Goal: Navigation & Orientation: Find specific page/section

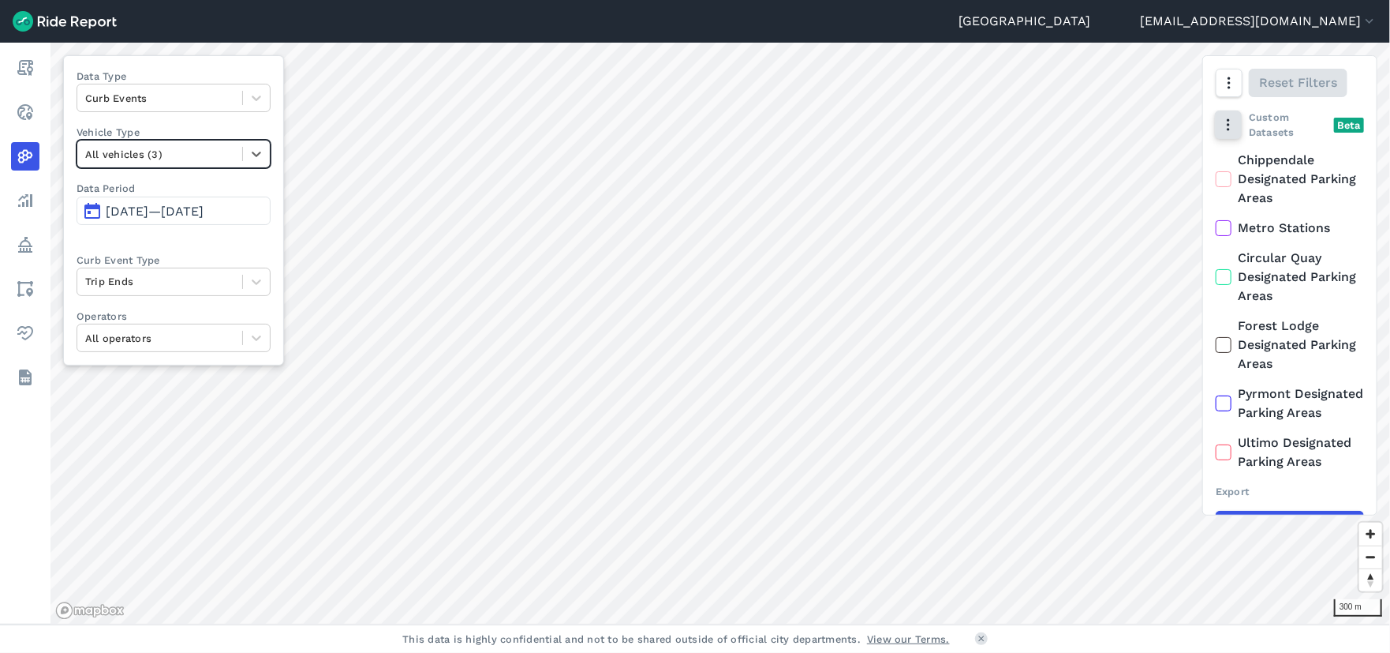
click at [1229, 130] on use "button" at bounding box center [1228, 125] width 2 height 12
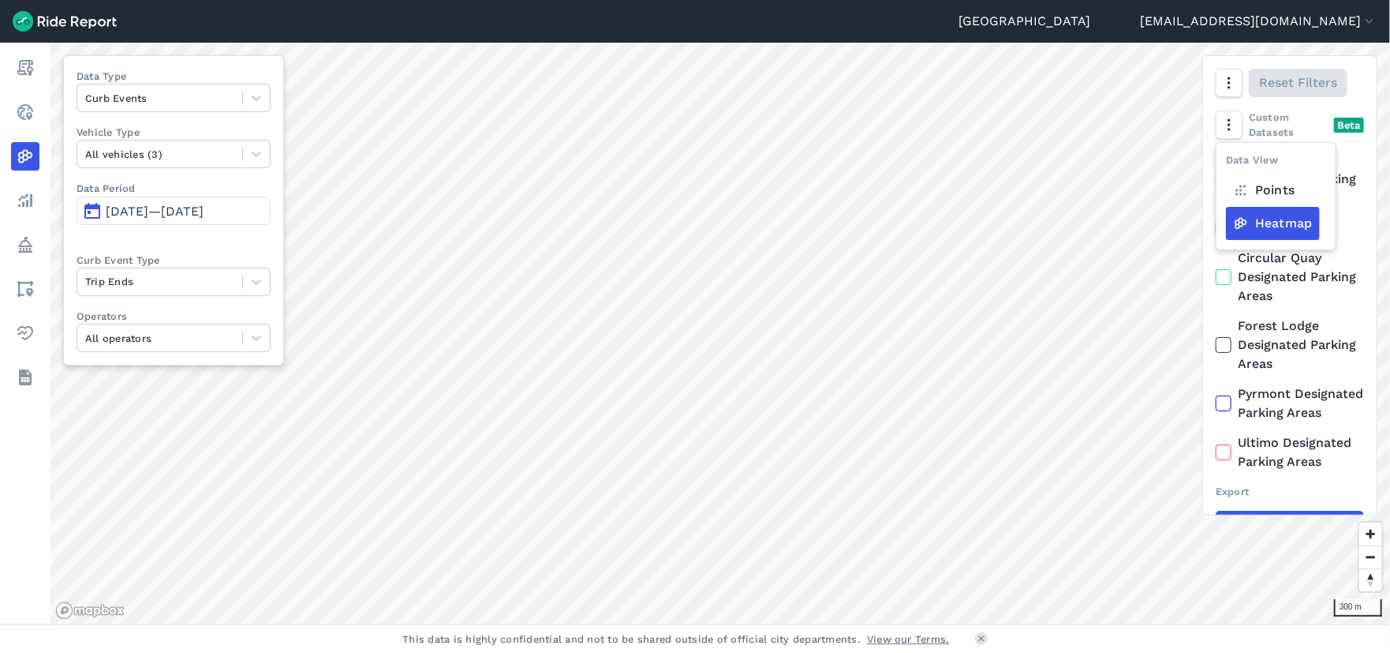
click at [1276, 228] on label "Heatmap" at bounding box center [1273, 223] width 94 height 33
click at [1226, 163] on input "Heatmap" at bounding box center [1226, 157] width 0 height 10
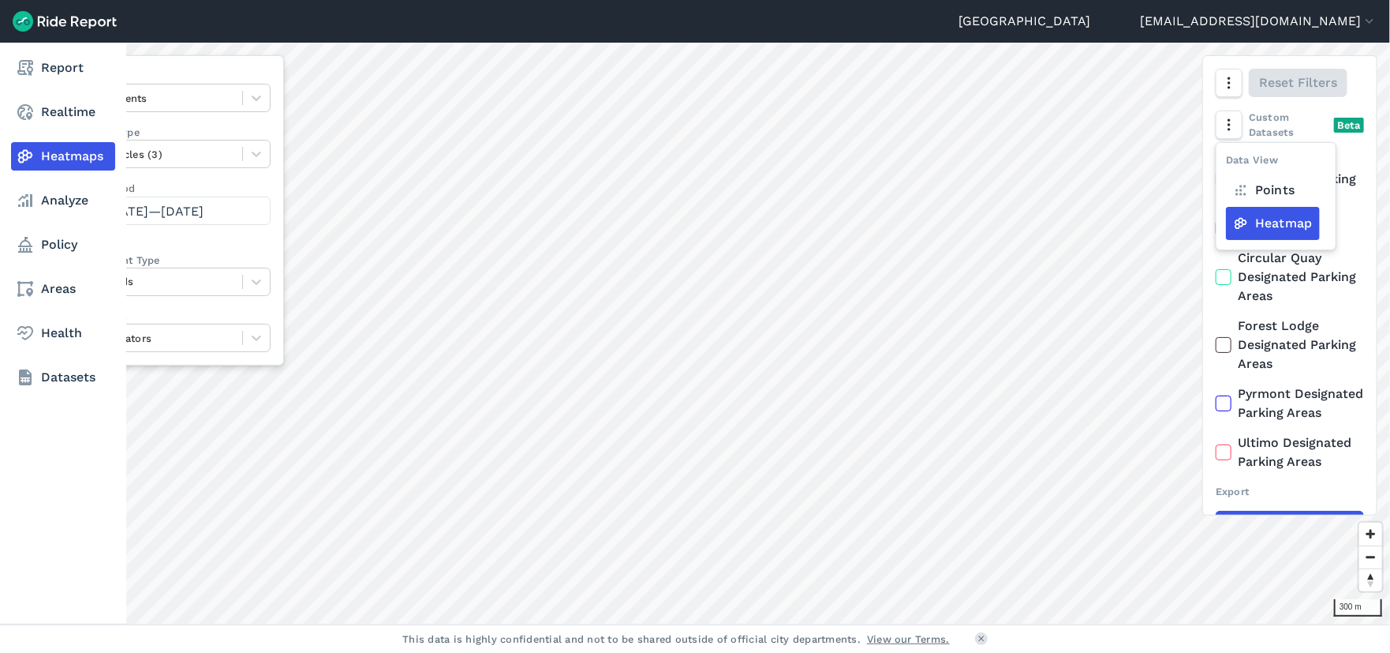
click at [56, 157] on link "Heatmaps" at bounding box center [63, 156] width 104 height 28
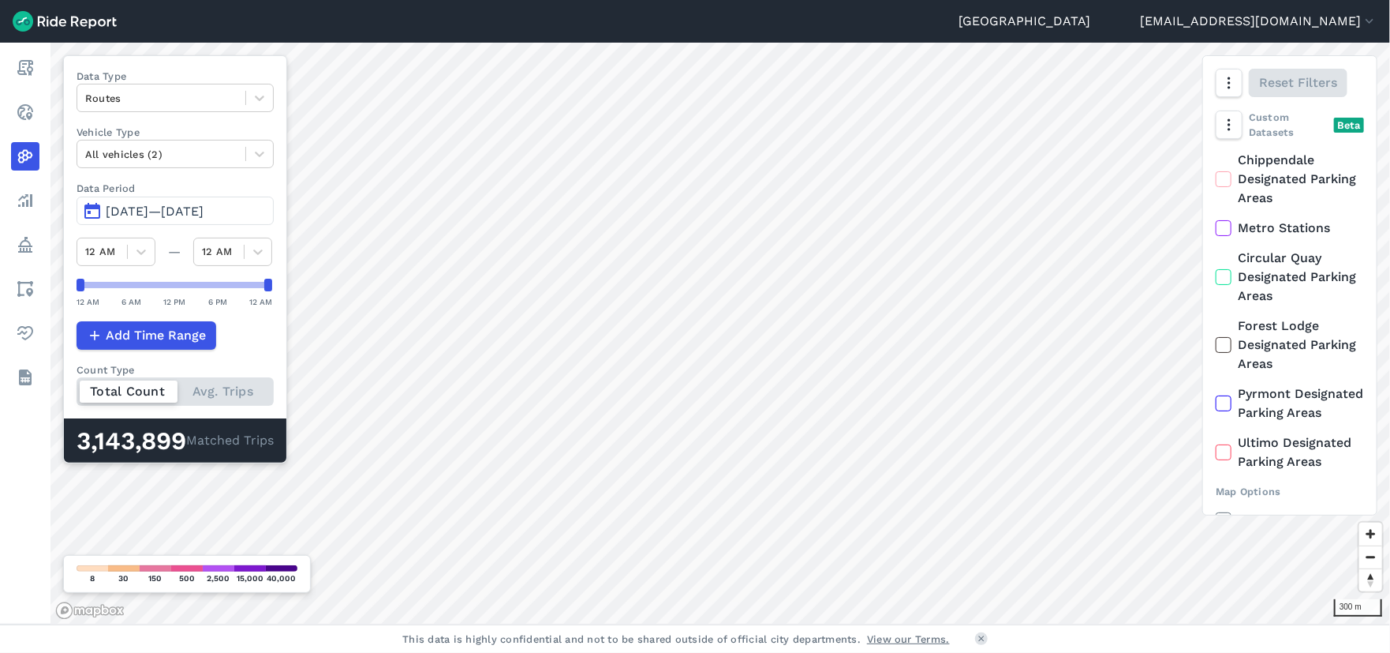
click at [206, 387] on div "Total Count Avg. Trips" at bounding box center [175, 391] width 197 height 28
click at [77, 387] on input "Count Type Total Count Avg. Trips" at bounding box center [77, 382] width 0 height 10
click at [206, 387] on div at bounding box center [220, 391] width 97 height 22
click at [77, 387] on input "Count Type Total Count Avg. Trips" at bounding box center [77, 382] width 0 height 10
click at [1231, 77] on icon "button" at bounding box center [1229, 83] width 16 height 16
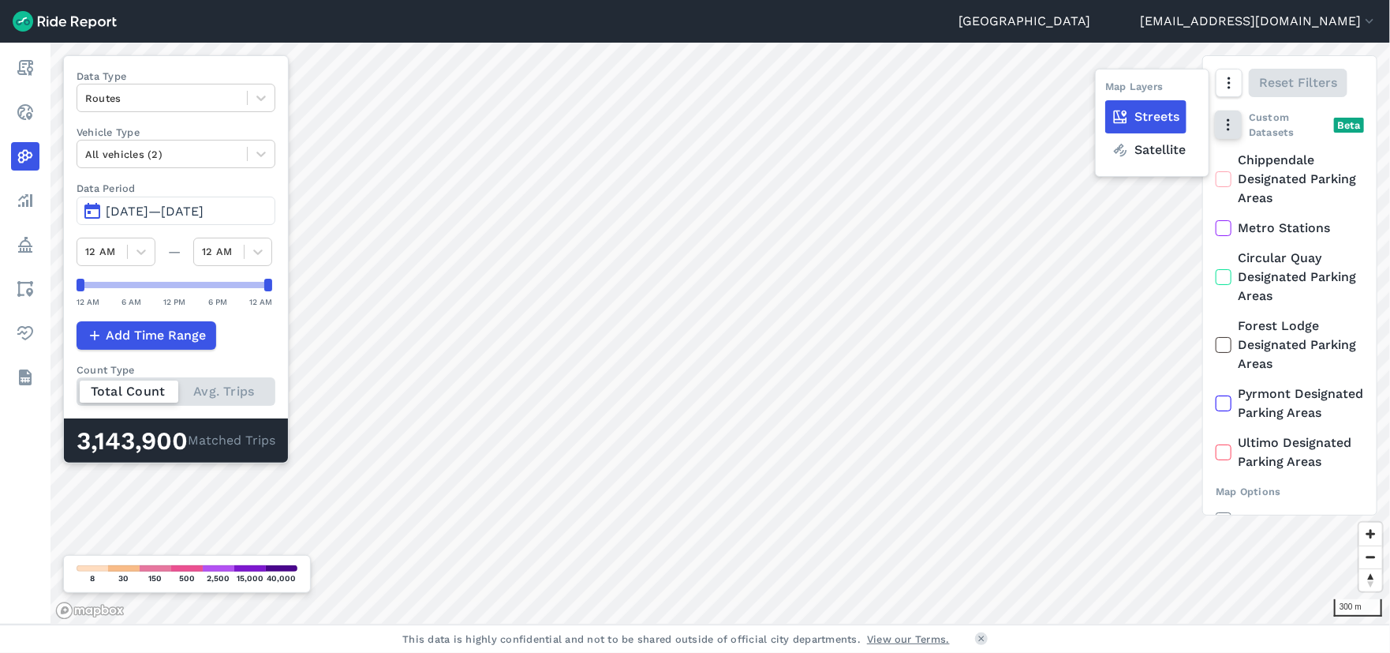
click at [1234, 123] on icon "button" at bounding box center [1229, 125] width 16 height 16
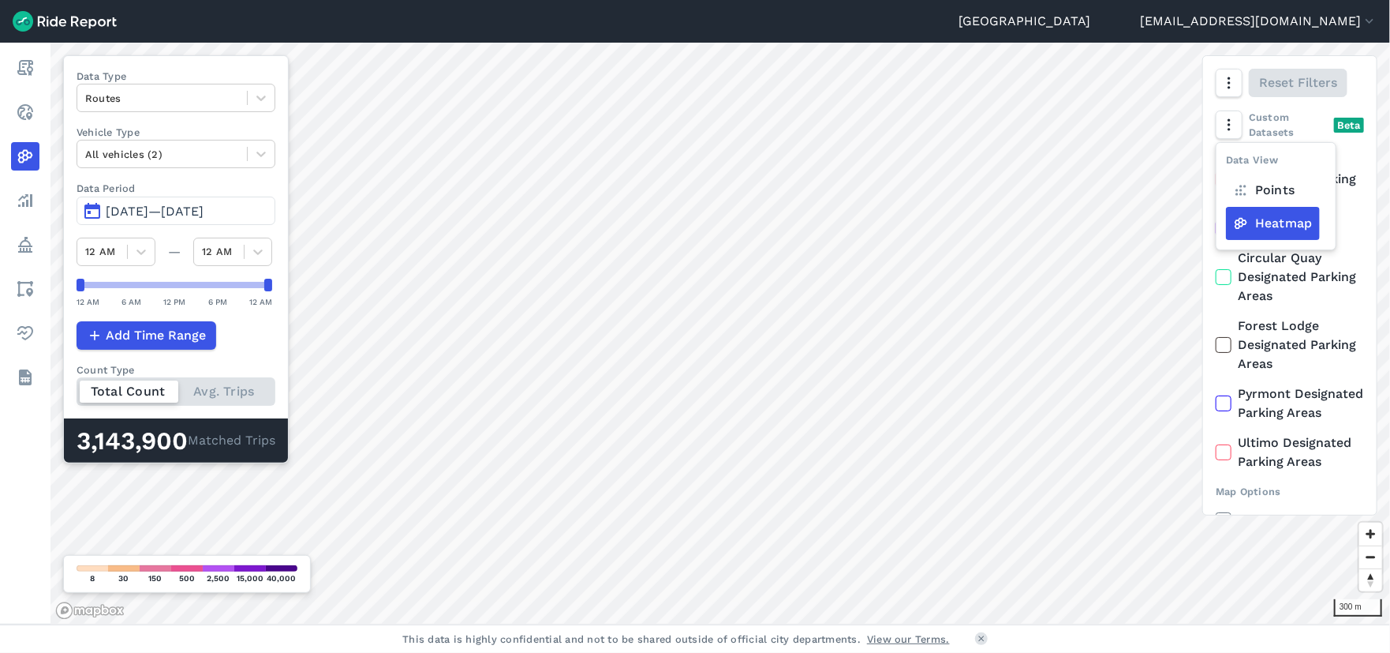
click at [1259, 220] on label "Heatmap" at bounding box center [1273, 223] width 94 height 33
click at [1226, 163] on input "Heatmap" at bounding box center [1226, 157] width 0 height 10
